Goal: Navigation & Orientation: Find specific page/section

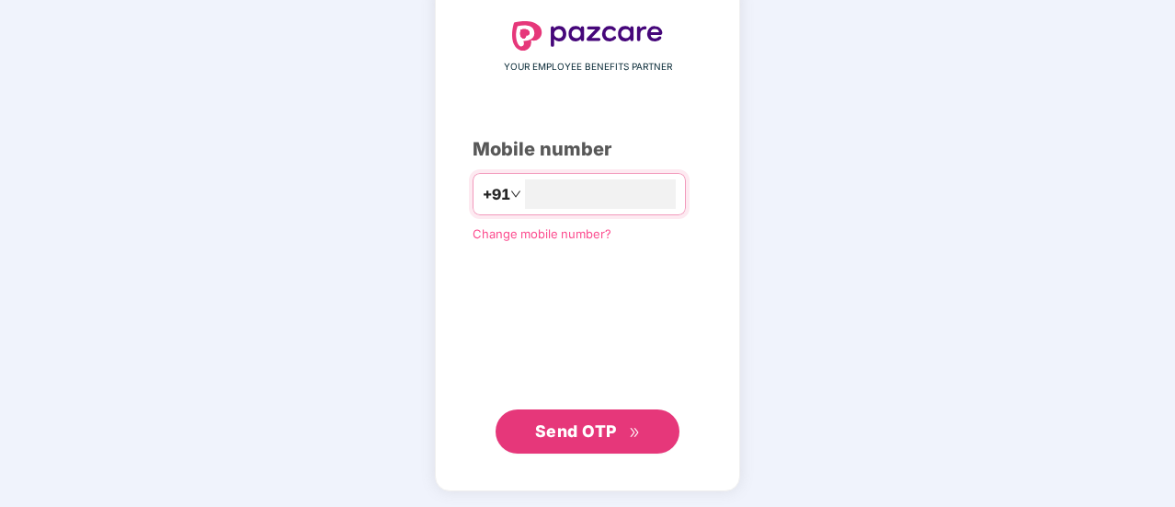
type input "**********"
click at [619, 437] on span "Send OTP" at bounding box center [588, 430] width 106 height 26
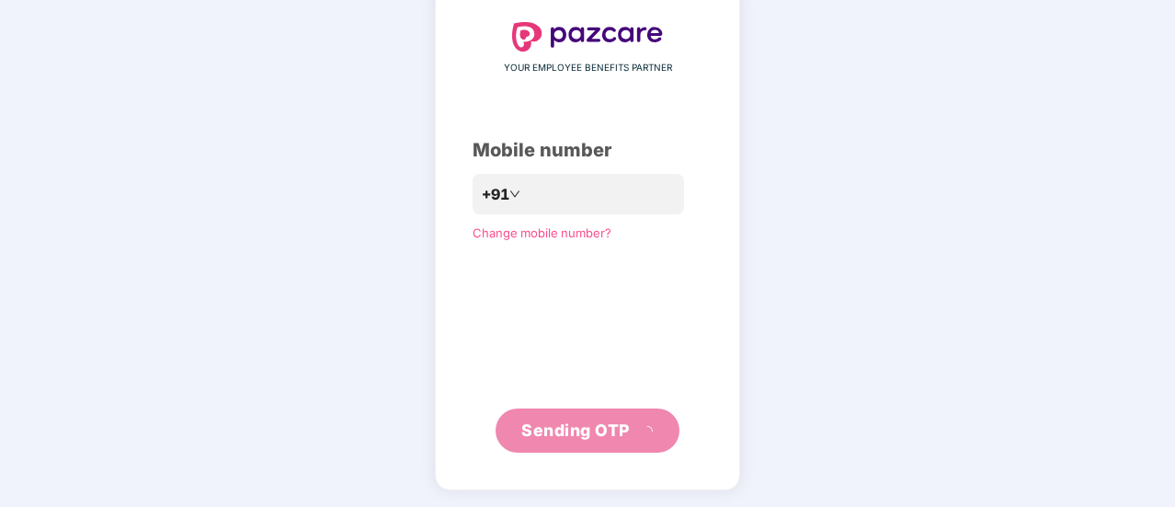
scroll to position [92, 0]
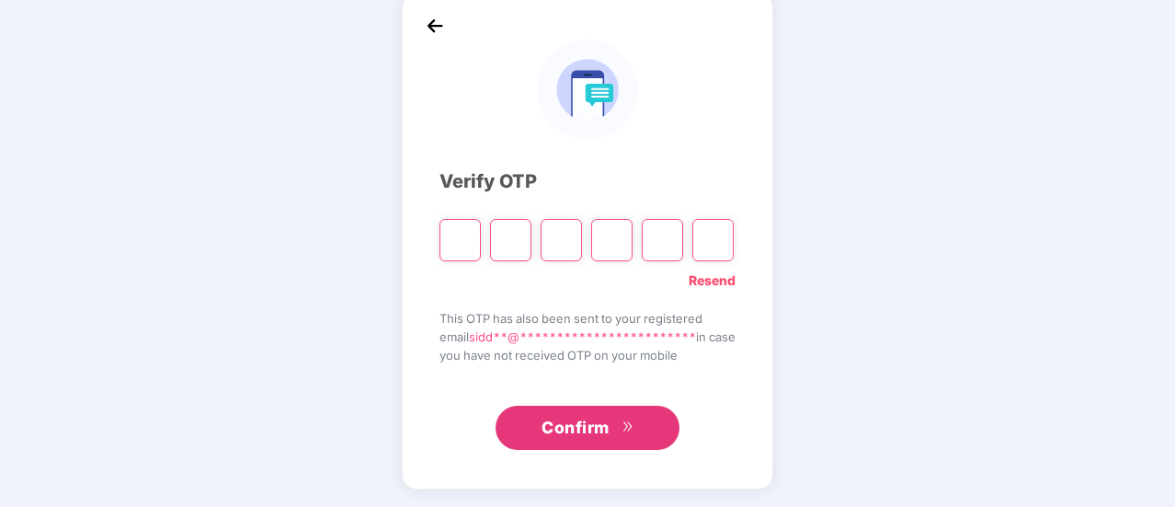
type input "*"
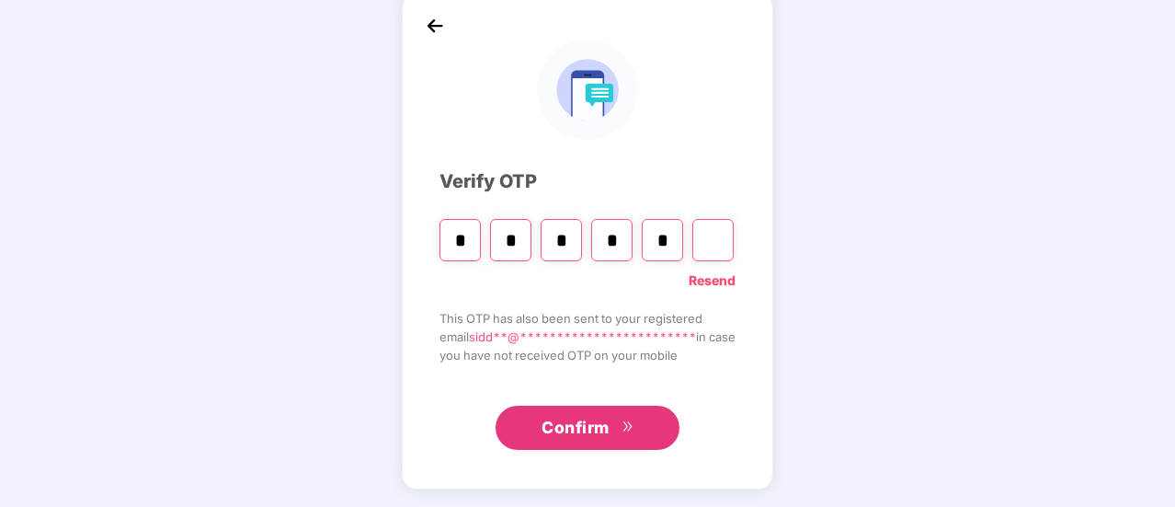
type input "*"
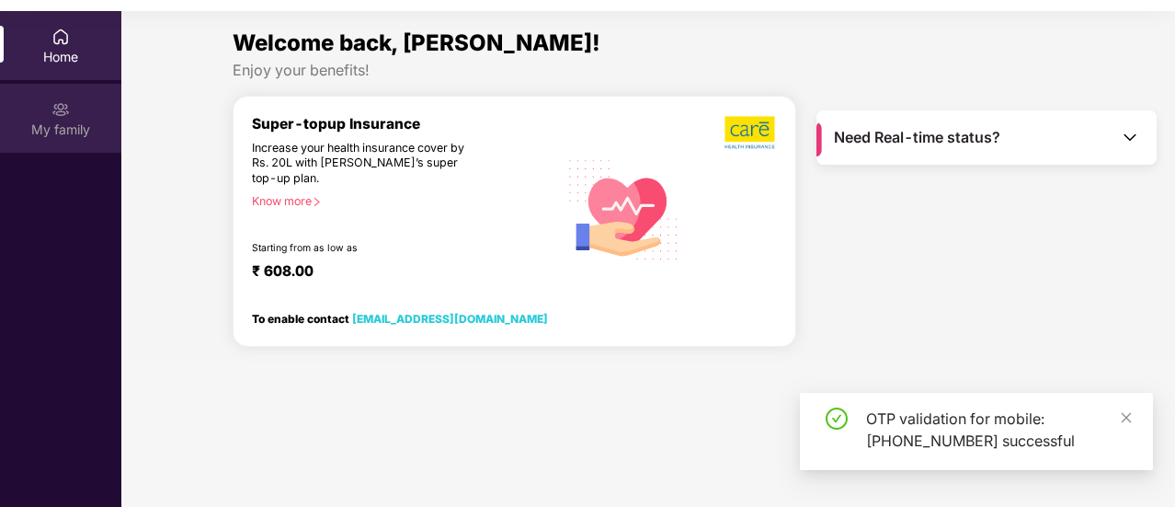
click at [64, 109] on img at bounding box center [60, 109] width 18 height 18
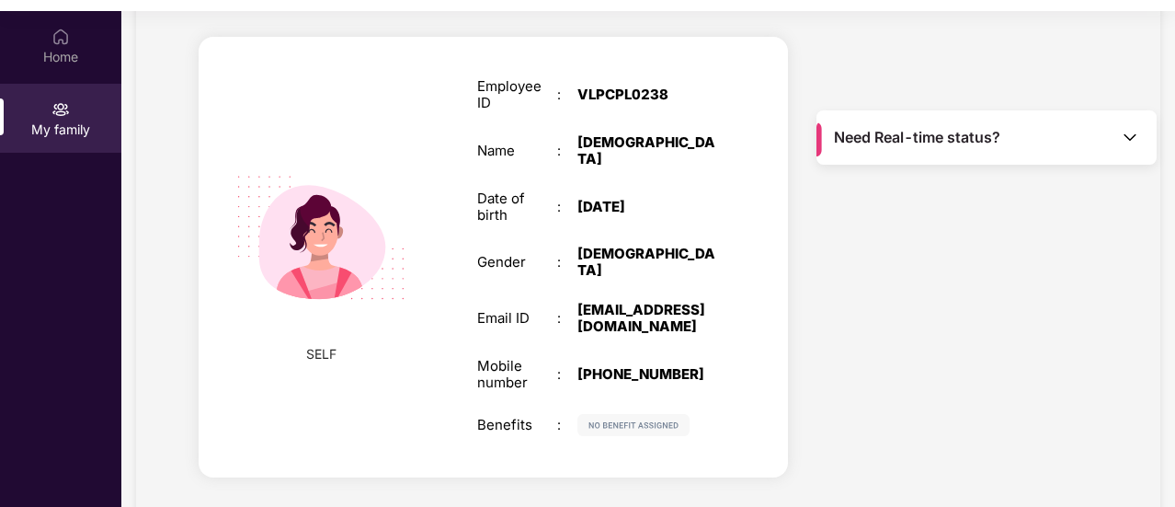
scroll to position [103, 0]
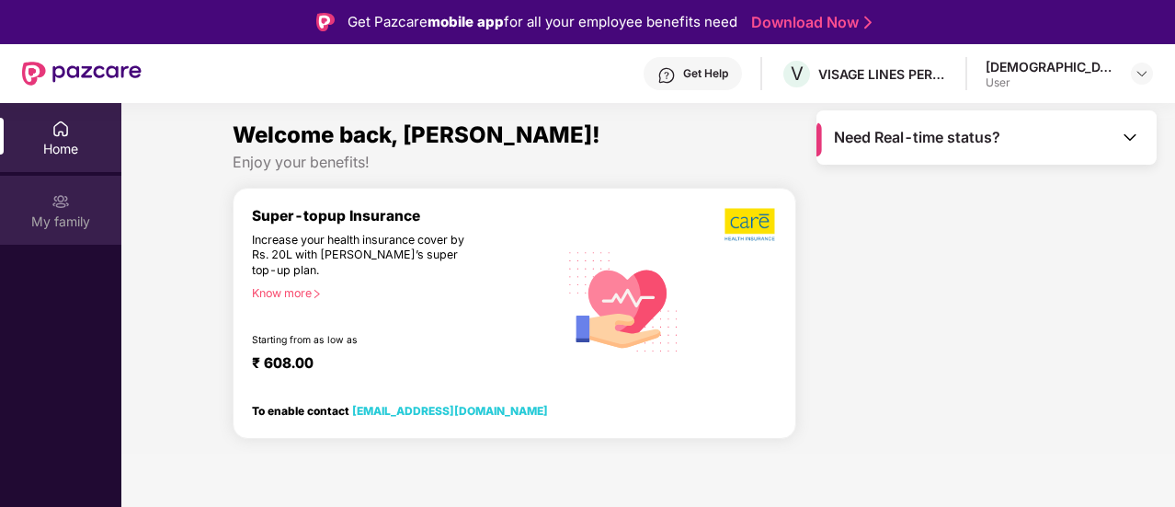
click at [79, 209] on div "My family" at bounding box center [60, 210] width 121 height 69
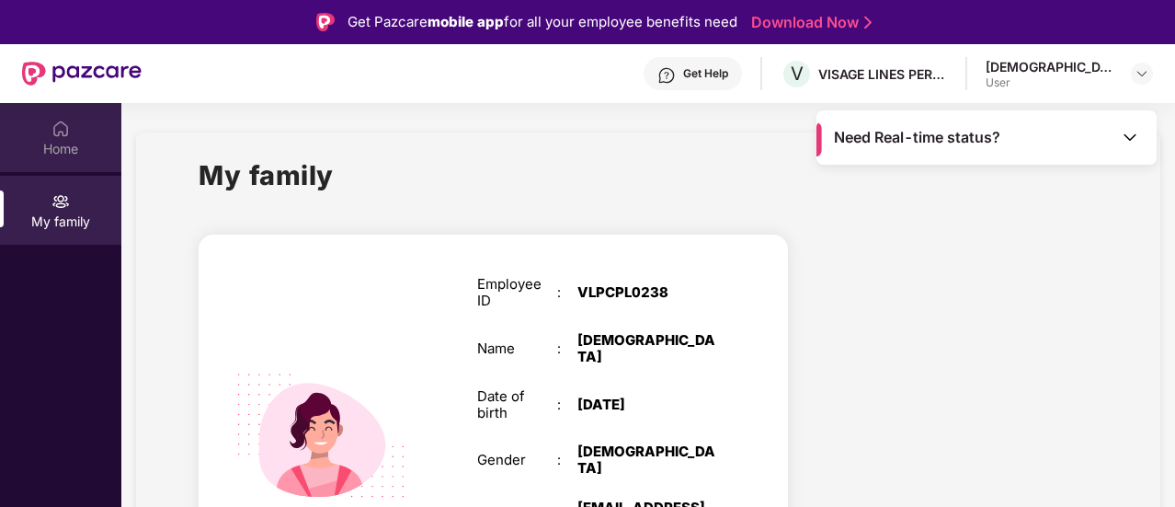
click at [75, 143] on div "Home" at bounding box center [60, 149] width 121 height 18
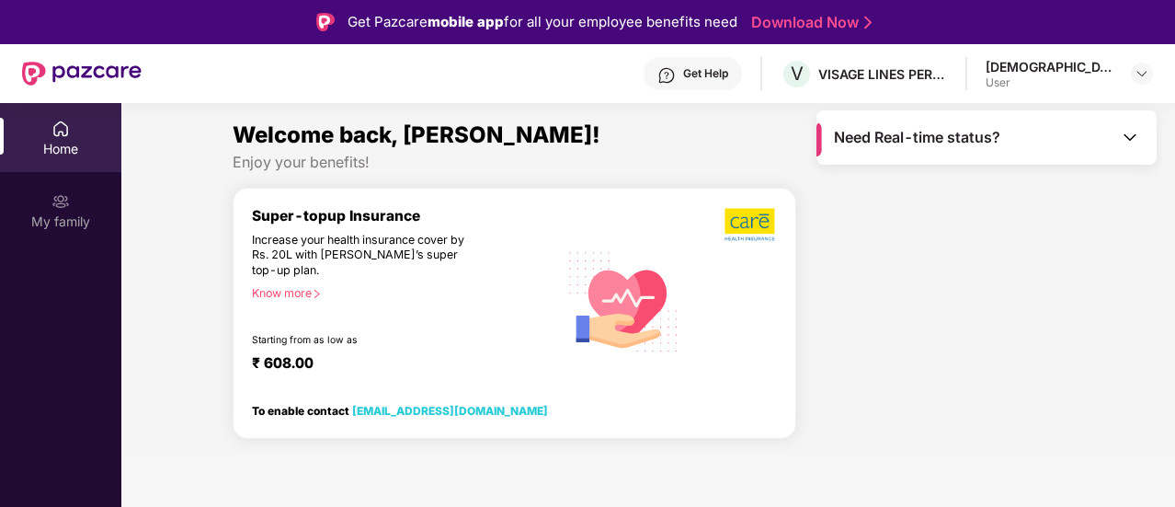
scroll to position [68, 0]
